Goal: Information Seeking & Learning: Learn about a topic

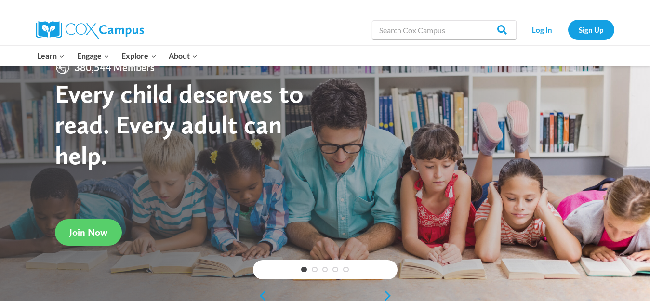
scroll to position [23, 0]
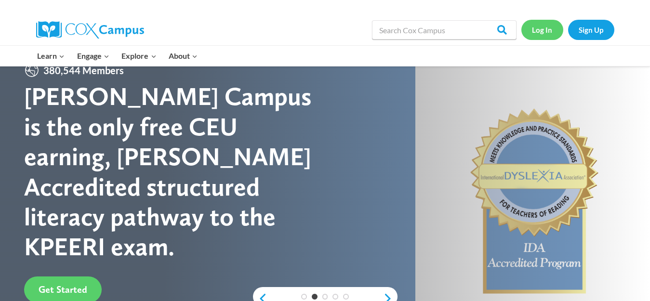
click at [542, 40] on link "Log In" at bounding box center [542, 30] width 42 height 20
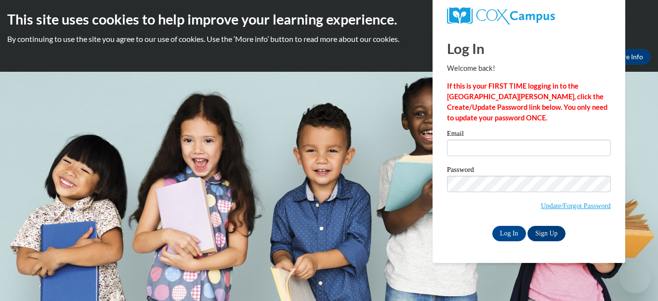
drag, startPoint x: 0, startPoint y: 0, endPoint x: 469, endPoint y: 143, distance: 490.5
click at [469, 143] on input "Email" at bounding box center [529, 148] width 164 height 16
type input "[PERSON_NAME][EMAIL_ADDRESS][PERSON_NAME][DOMAIN_NAME]"
click at [502, 236] on input "Log In" at bounding box center [509, 233] width 34 height 15
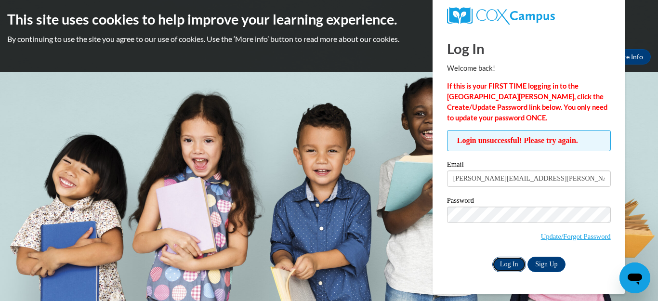
click at [505, 266] on input "Log In" at bounding box center [509, 264] width 34 height 15
click at [503, 265] on input "Log In" at bounding box center [509, 264] width 34 height 15
click at [503, 266] on input "Log In" at bounding box center [509, 264] width 34 height 15
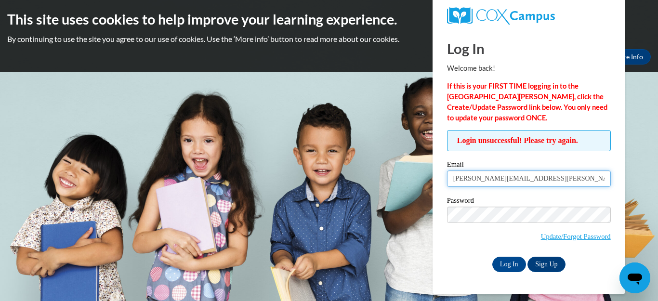
click at [546, 177] on input "[PERSON_NAME][EMAIL_ADDRESS][PERSON_NAME][DOMAIN_NAME]" at bounding box center [529, 179] width 164 height 16
click at [476, 180] on input "[PERSON_NAME][EMAIL_ADDRESS][PERSON_NAME][DOMAIN_NAME]" at bounding box center [529, 179] width 164 height 16
type input "[EMAIL_ADDRESS][DOMAIN_NAME]"
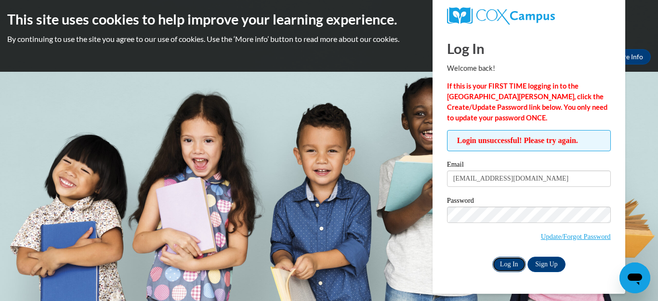
click at [510, 265] on input "Log In" at bounding box center [509, 264] width 34 height 15
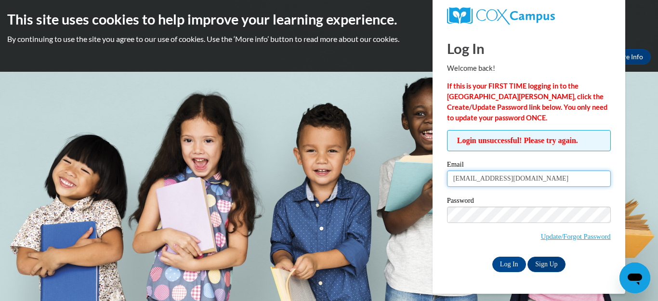
click at [472, 178] on input "[EMAIL_ADDRESS][DOMAIN_NAME]" at bounding box center [529, 179] width 164 height 16
click at [474, 180] on input "[EMAIL_ADDRESS][DOMAIN_NAME]" at bounding box center [529, 179] width 164 height 16
click at [525, 185] on input "Mekelada@mnps.org" at bounding box center [529, 179] width 164 height 16
type input "M"
type input "mervat.kelada@mnps.org"
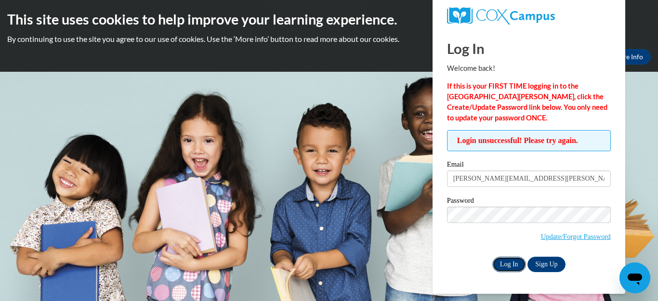
click at [505, 264] on input "Log In" at bounding box center [509, 264] width 34 height 15
click at [591, 236] on link "Update/Forgot Password" at bounding box center [576, 237] width 70 height 8
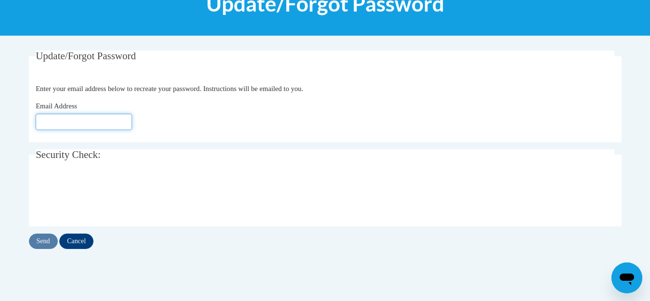
click at [53, 117] on input "Email Address" at bounding box center [84, 122] width 96 height 16
type input "[PERSON_NAME][EMAIL_ADDRESS][PERSON_NAME][DOMAIN_NAME]"
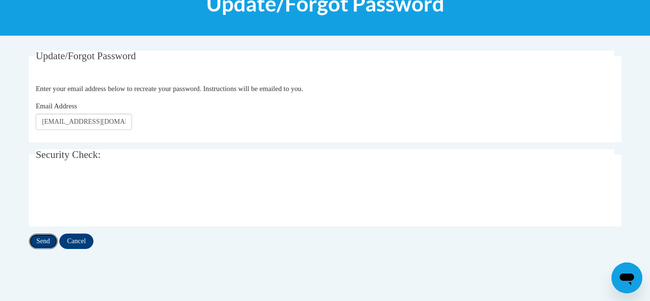
click at [37, 243] on input "Send" at bounding box center [43, 241] width 29 height 15
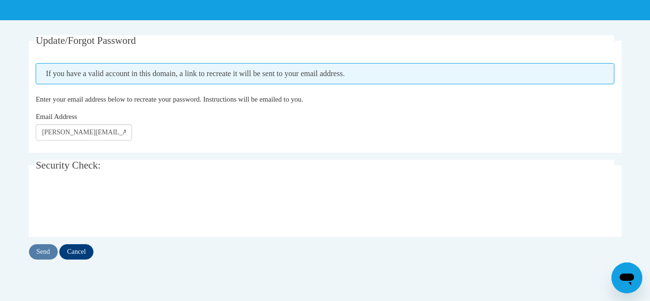
scroll to position [163, 0]
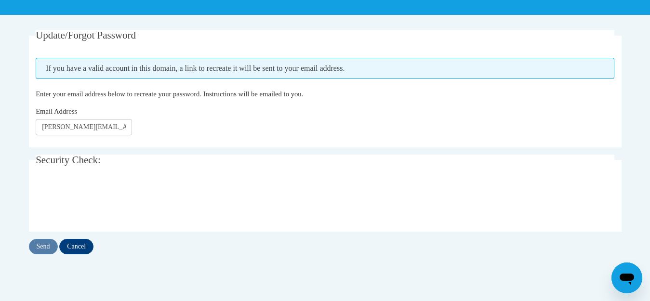
drag, startPoint x: 24, startPoint y: 3, endPoint x: 264, endPoint y: 271, distance: 360.0
click at [264, 271] on div "Update/Forgot Password Please enter your email address If you have a valid acco…" at bounding box center [325, 152] width 607 height 244
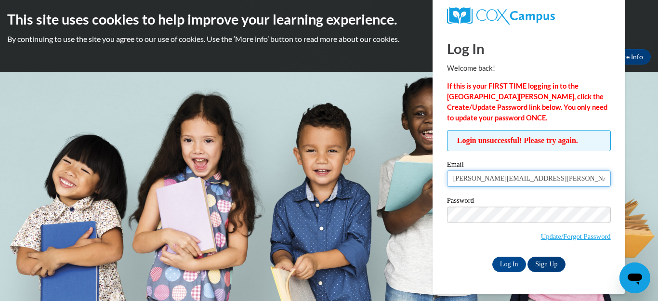
click at [474, 181] on input "[PERSON_NAME][EMAIL_ADDRESS][PERSON_NAME][DOMAIN_NAME]" at bounding box center [529, 179] width 164 height 16
click at [475, 183] on input "[PERSON_NAME][EMAIL_ADDRESS][PERSON_NAME][DOMAIN_NAME]" at bounding box center [529, 179] width 164 height 16
click at [457, 184] on input ".kelada@mnps.org" at bounding box center [529, 179] width 164 height 16
type input "mkelada@mnps.org"
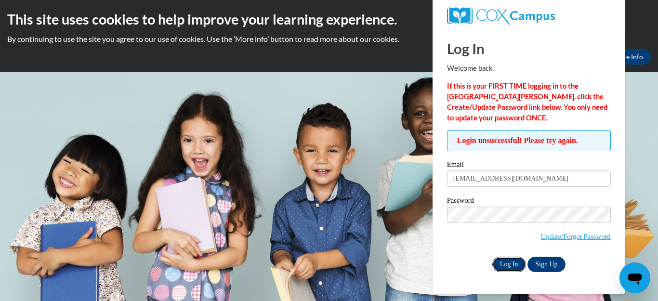
click at [507, 265] on input "Log In" at bounding box center [509, 264] width 34 height 15
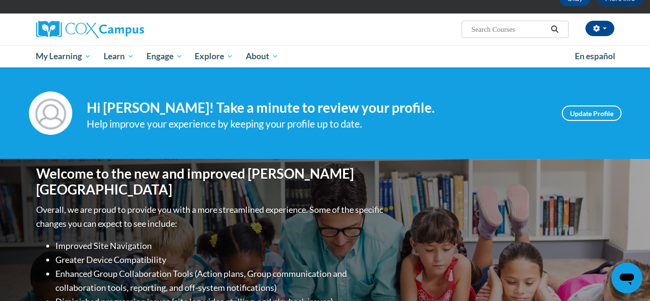
scroll to position [58, 0]
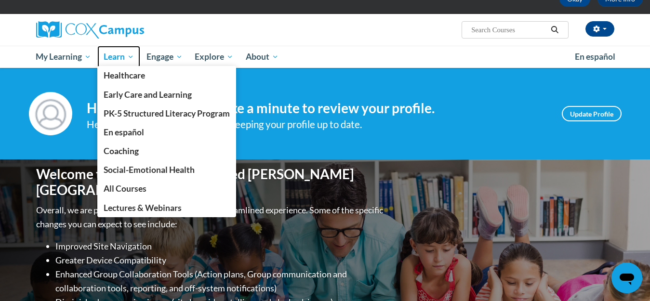
click at [115, 54] on span "Learn" at bounding box center [119, 57] width 30 height 12
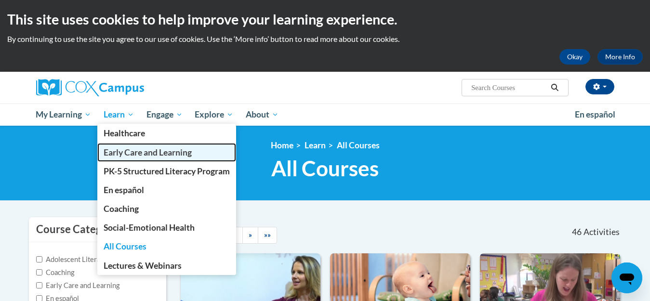
click at [115, 155] on span "Early Care and Learning" at bounding box center [148, 152] width 88 height 10
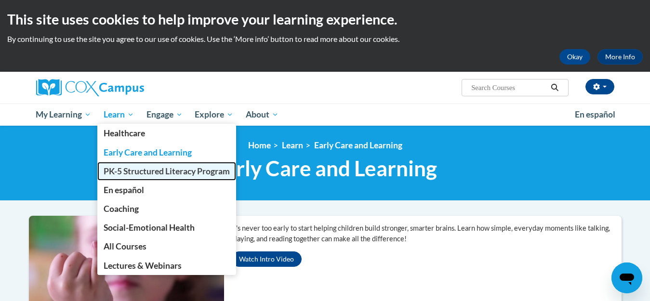
click at [111, 170] on span "PK-5 Structured Literacy Program" at bounding box center [167, 171] width 126 height 10
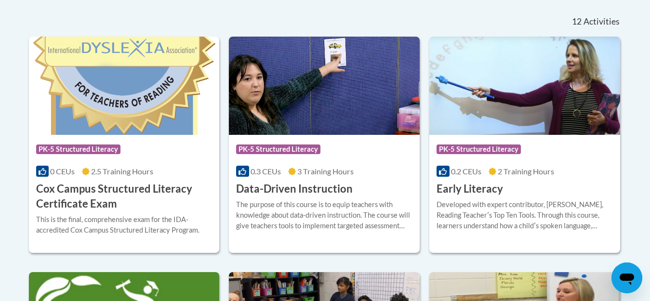
scroll to position [400, 0]
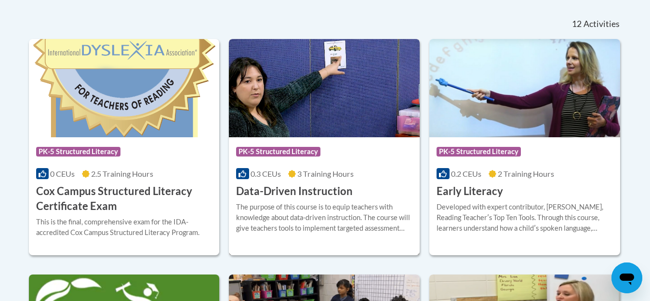
click at [366, 114] on img at bounding box center [324, 88] width 191 height 98
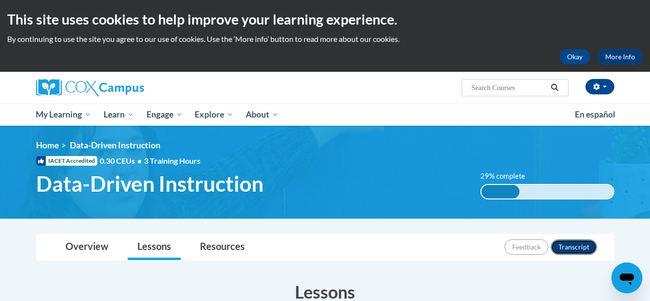
click at [570, 249] on button "Transcript" at bounding box center [574, 246] width 46 height 15
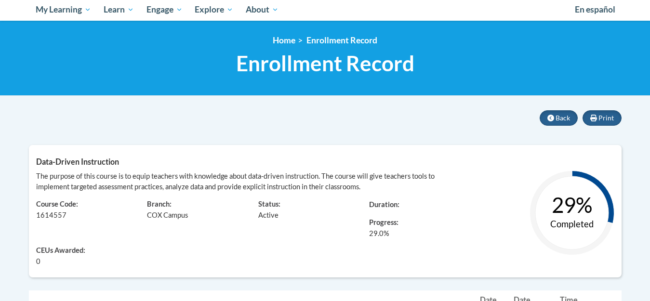
scroll to position [105, 0]
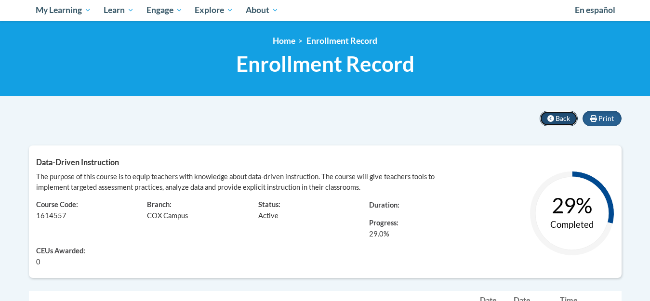
click at [554, 120] on icon at bounding box center [550, 118] width 7 height 7
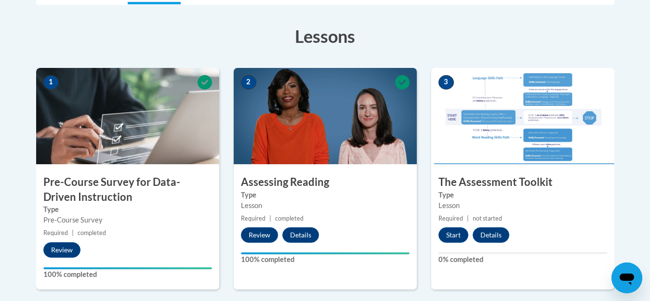
scroll to position [260, 0]
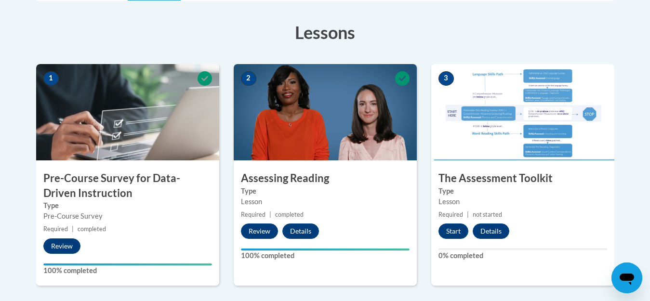
click at [496, 157] on img at bounding box center [522, 112] width 183 height 96
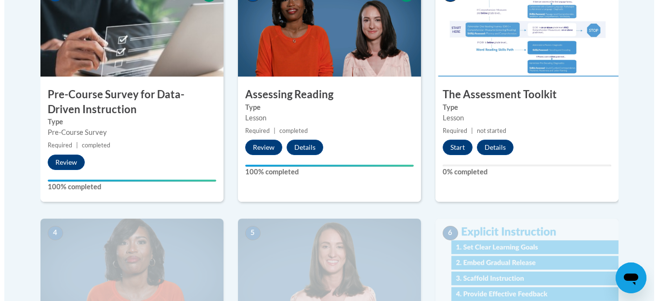
scroll to position [343, 0]
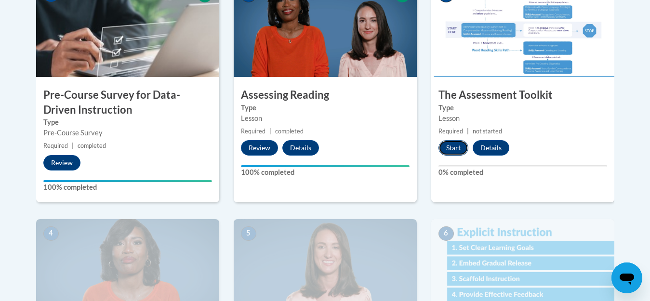
click at [446, 147] on button "Start" at bounding box center [453, 147] width 30 height 15
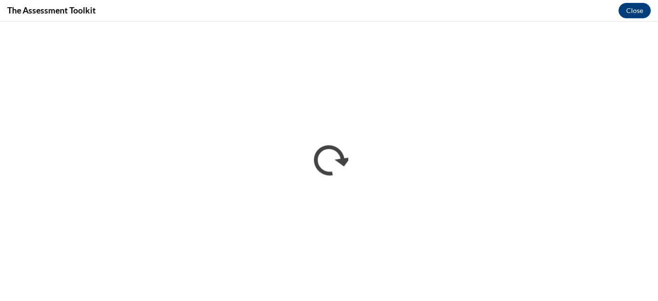
scroll to position [0, 0]
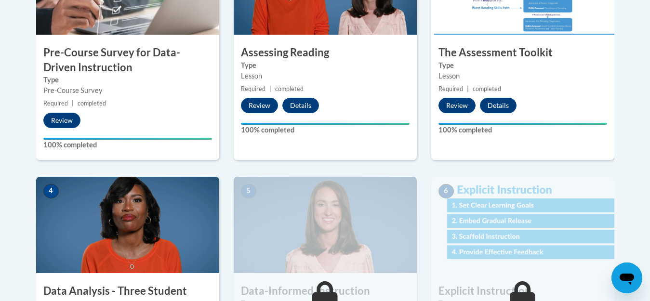
scroll to position [384, 0]
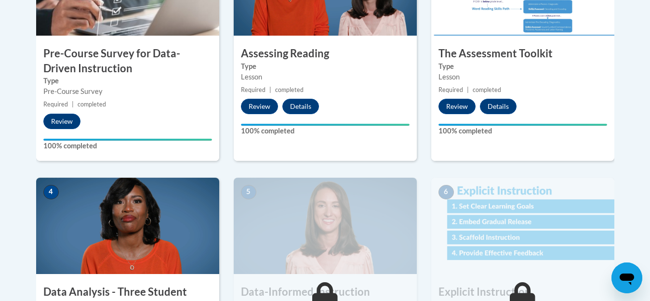
click at [611, 36] on div "3 The Assessment Toolkit Type Lesson Required | completed Review Details Feedba…" at bounding box center [522, 50] width 183 height 222
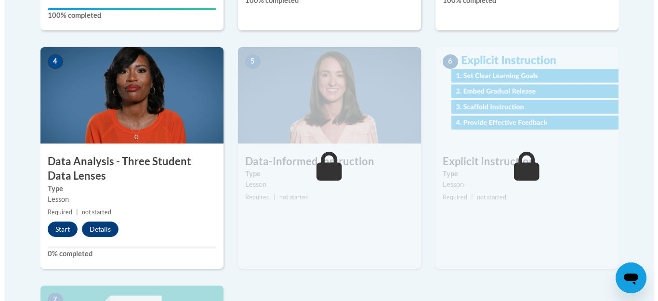
scroll to position [519, 0]
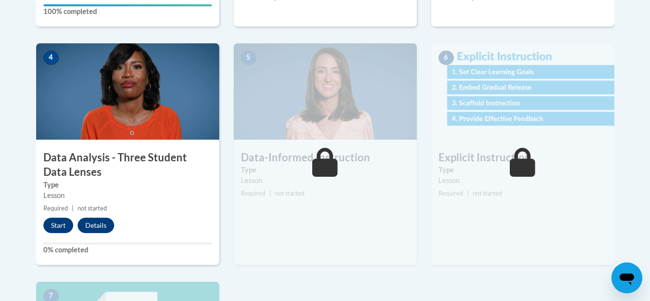
click at [60, 110] on img at bounding box center [127, 91] width 183 height 96
click at [59, 225] on button "Start" at bounding box center [58, 225] width 30 height 15
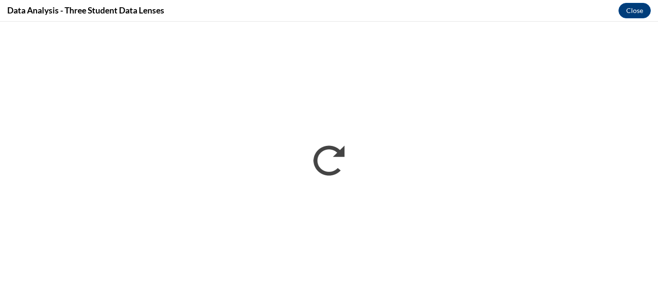
scroll to position [0, 0]
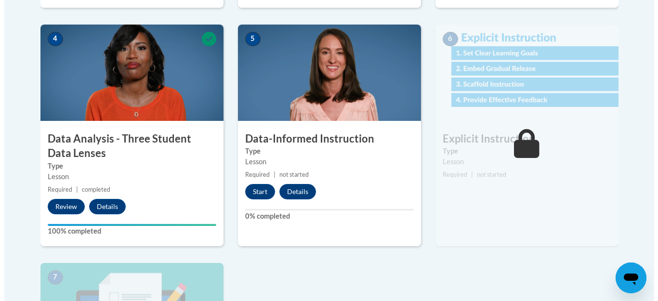
scroll to position [538, 0]
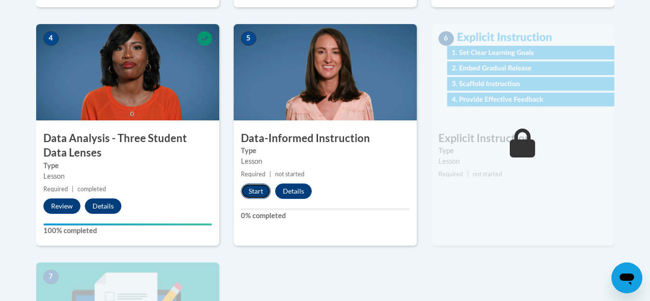
click at [257, 192] on button "Start" at bounding box center [256, 191] width 30 height 15
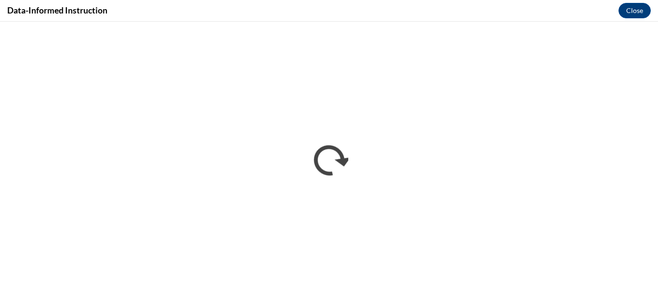
scroll to position [0, 0]
